Goal: Submit feedback/report problem: Submit feedback/report problem

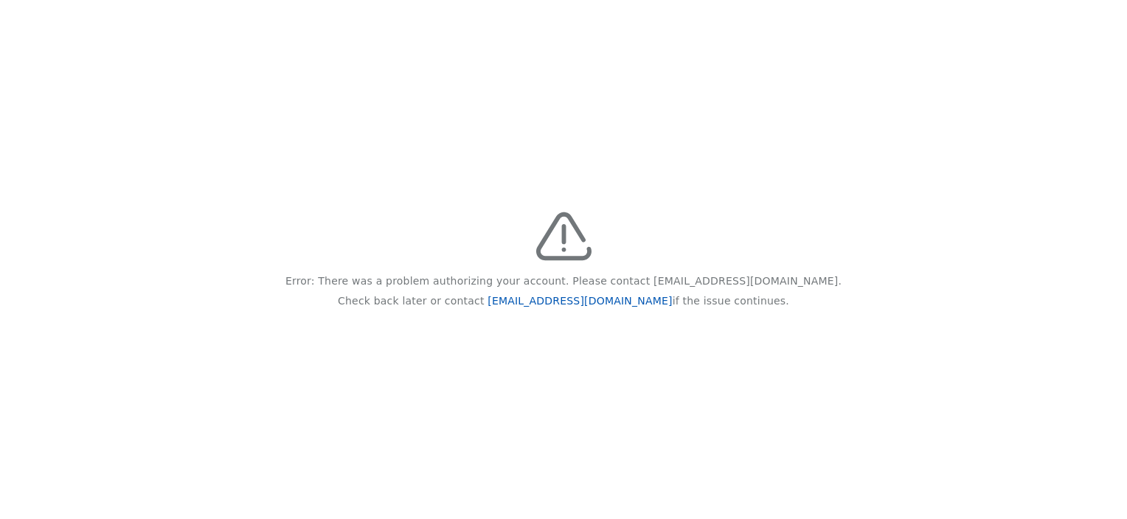
click at [599, 300] on link "[EMAIL_ADDRESS][DOMAIN_NAME]" at bounding box center [580, 301] width 184 height 12
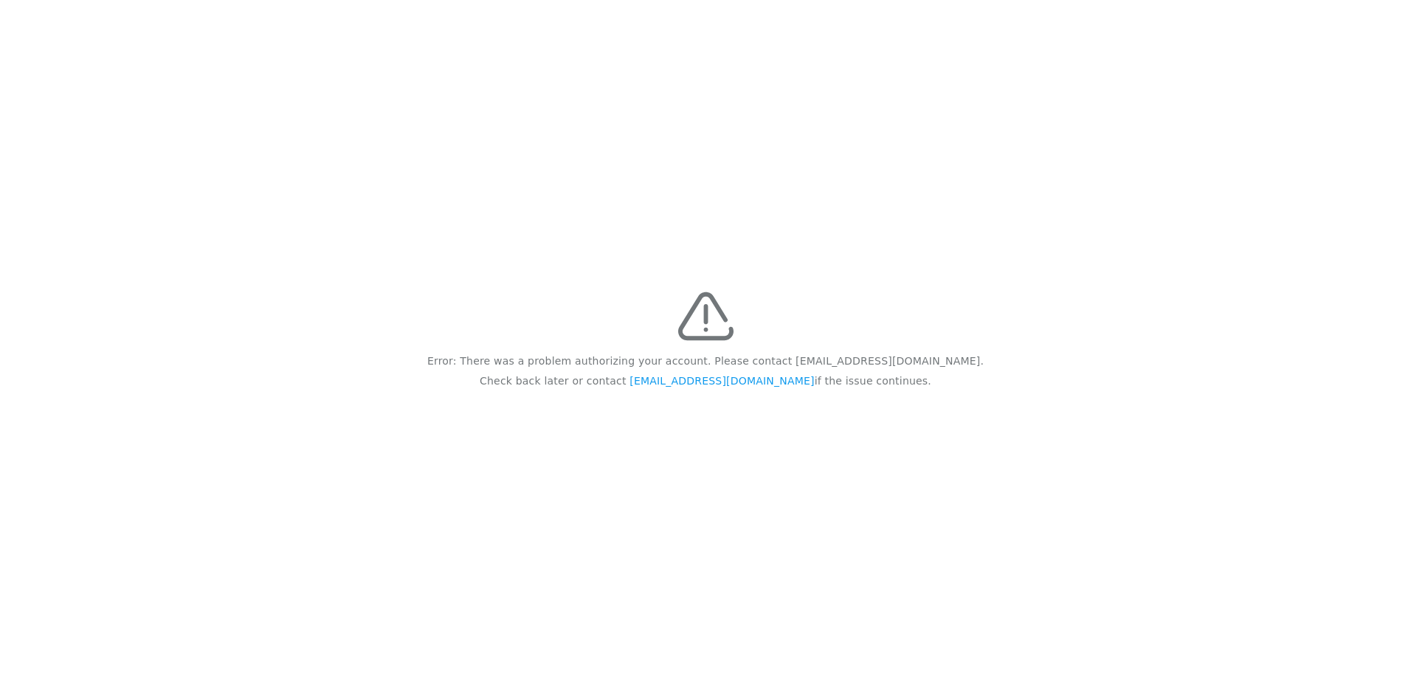
drag, startPoint x: 468, startPoint y: 360, endPoint x: 909, endPoint y: 433, distance: 447.2
click at [909, 433] on div "Error: There was a problem authorizing your account. Please contact feedback@re…" at bounding box center [705, 339] width 1411 height 679
copy div "Error: There was a problem authorizing your account. Please contact feedback@re…"
